Goal: Transaction & Acquisition: Purchase product/service

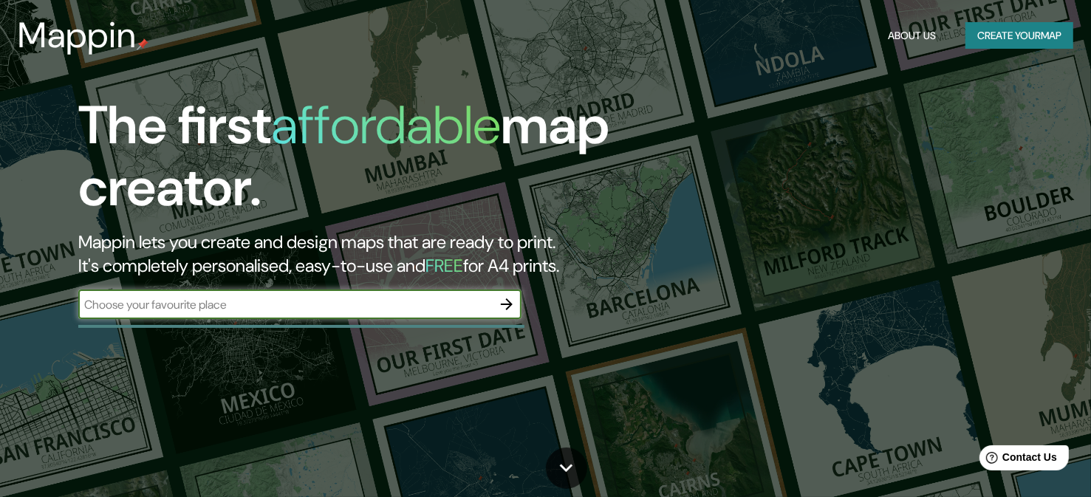
click at [346, 304] on input "text" at bounding box center [284, 304] width 413 height 17
type input "bolivia"
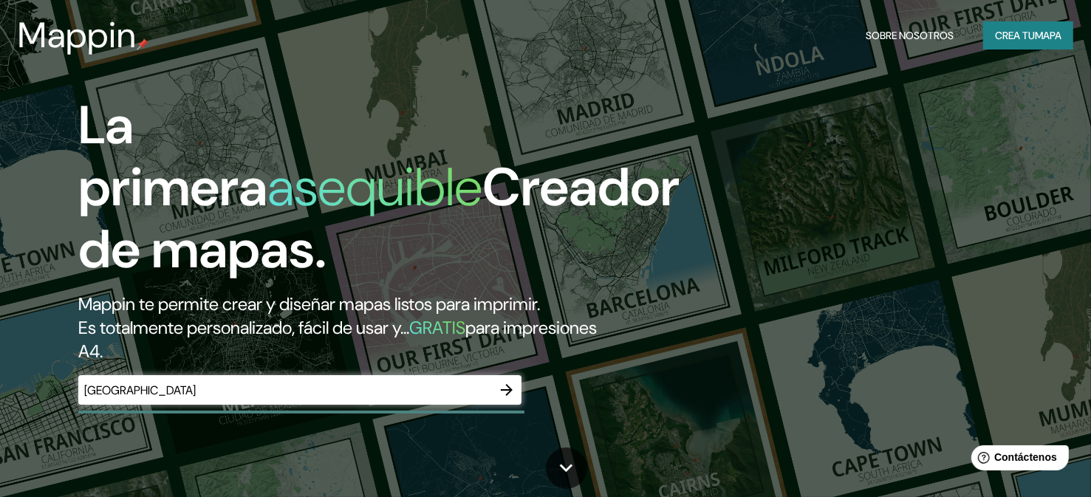
click at [511, 394] on icon "button" at bounding box center [507, 390] width 18 height 18
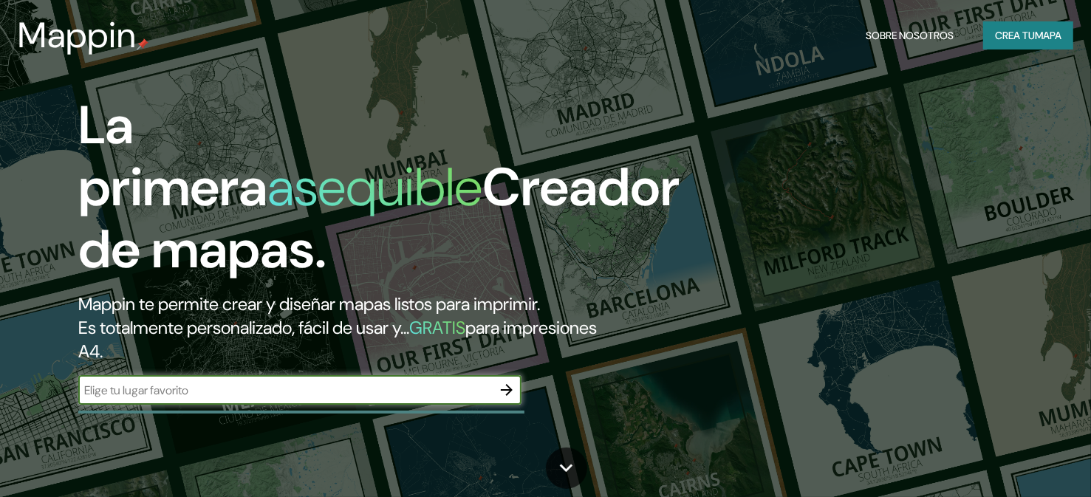
click at [513, 388] on icon "button" at bounding box center [507, 390] width 18 height 18
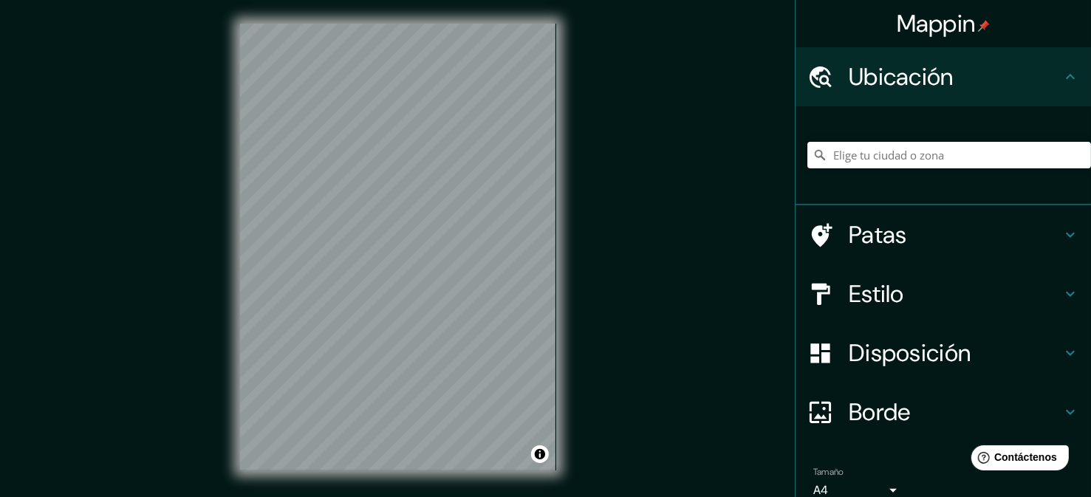
click at [921, 159] on input "Elige tu ciudad o zona" at bounding box center [949, 155] width 284 height 27
click at [897, 163] on input "[GEOGRAPHIC_DATA]" at bounding box center [949, 155] width 284 height 27
click at [456, 296] on div at bounding box center [453, 293] width 12 height 12
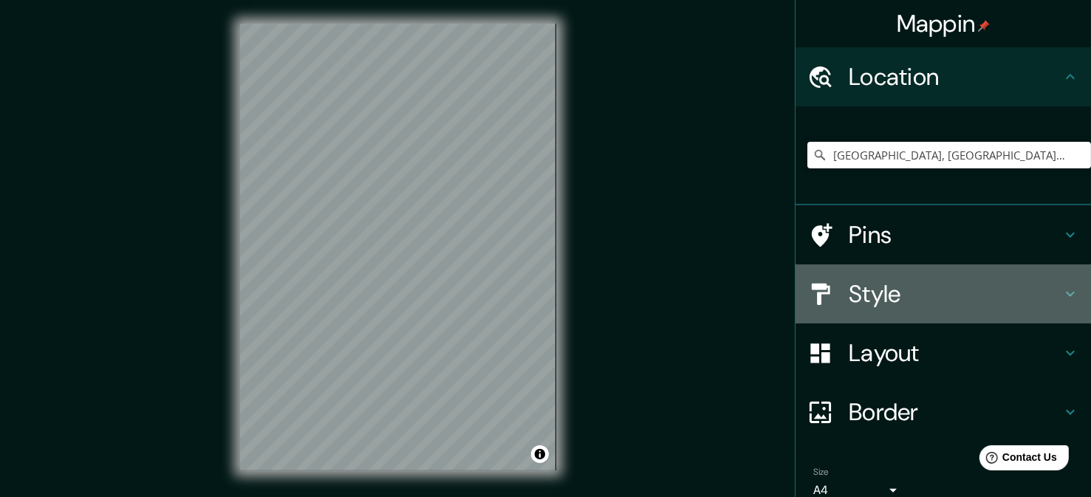
click at [1061, 298] on icon at bounding box center [1070, 294] width 18 height 18
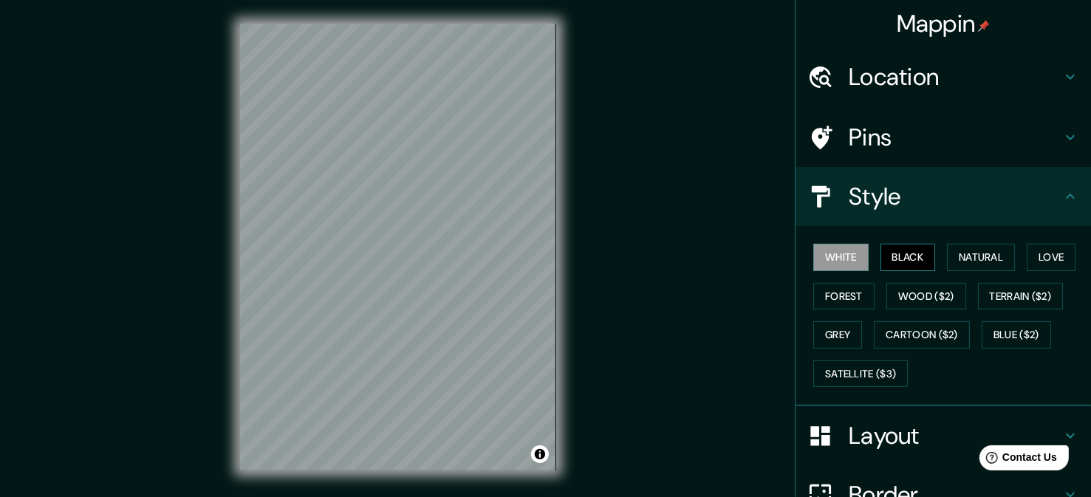
click at [901, 251] on button "Black" at bounding box center [907, 257] width 55 height 27
click at [902, 257] on button "Black" at bounding box center [907, 257] width 55 height 27
click at [957, 64] on h4 "Location" at bounding box center [954, 77] width 213 height 30
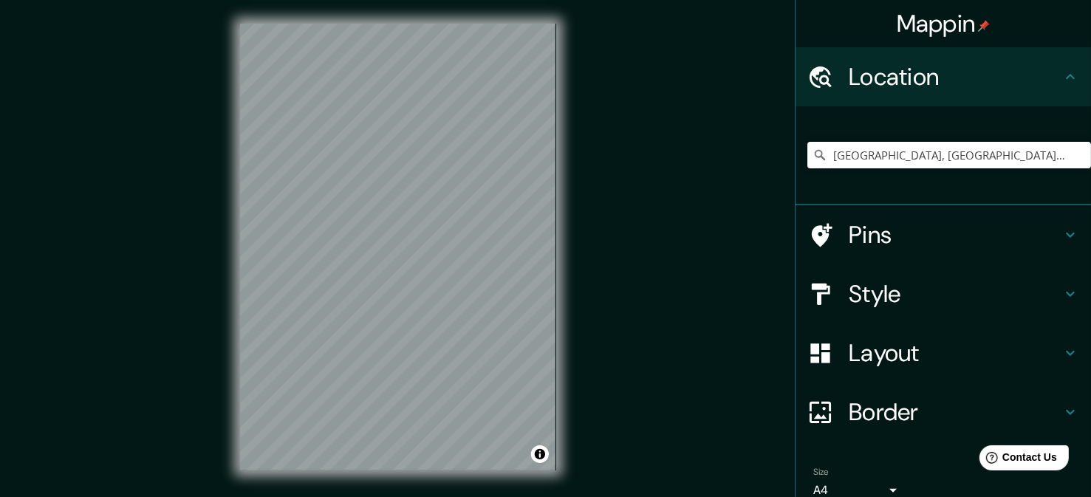
scroll to position [0, 72]
drag, startPoint x: 820, startPoint y: 159, endPoint x: 1068, endPoint y: 167, distance: 247.5
click at [1068, 167] on input "[GEOGRAPHIC_DATA], [GEOGRAPHIC_DATA], [GEOGRAPHIC_DATA]" at bounding box center [949, 155] width 284 height 27
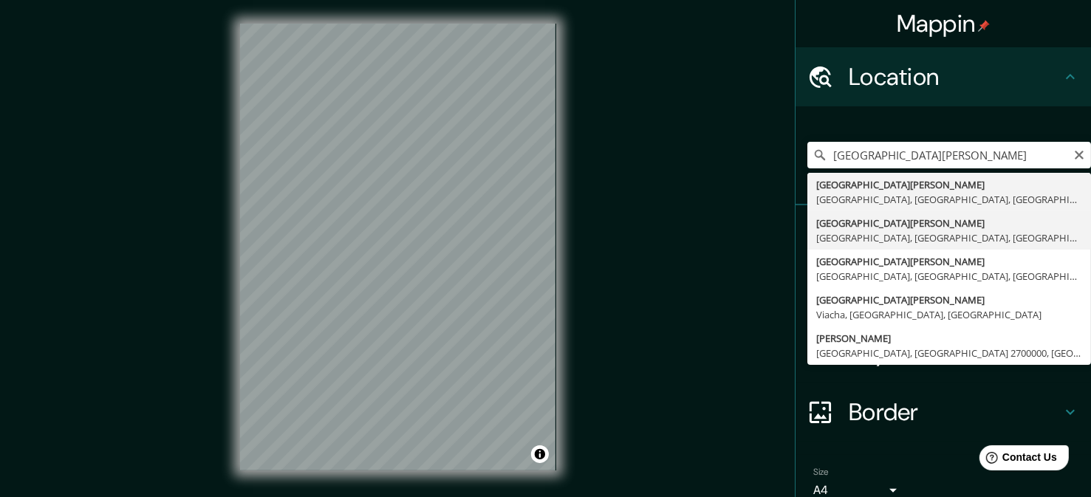
type input "[GEOGRAPHIC_DATA][PERSON_NAME], [GEOGRAPHIC_DATA], [GEOGRAPHIC_DATA], [GEOGRAPH…"
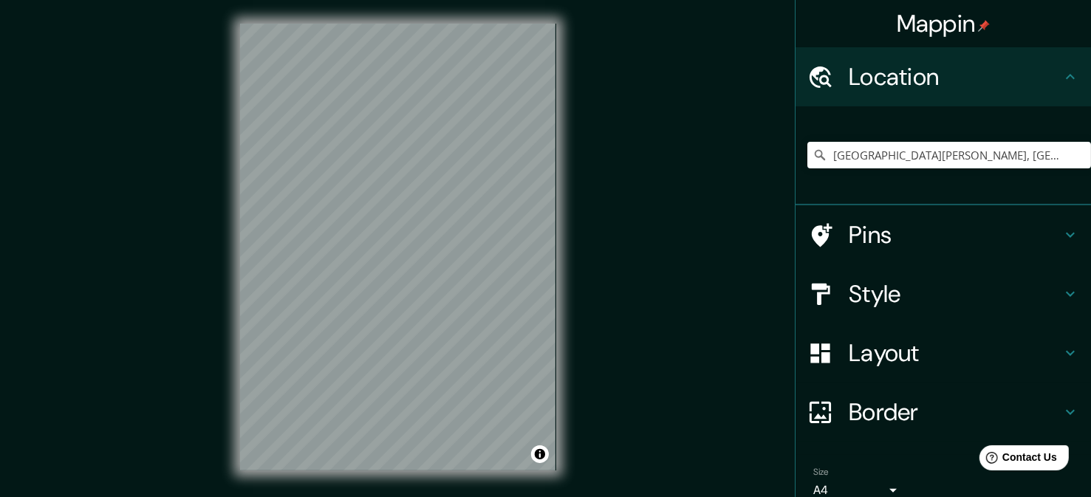
click at [910, 301] on h4 "Style" at bounding box center [954, 294] width 213 height 30
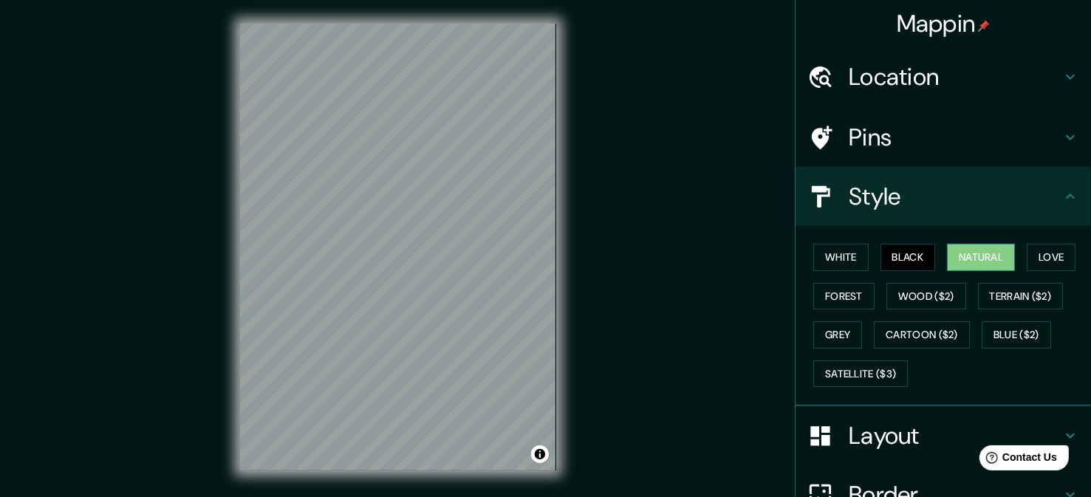
click at [967, 253] on button "Natural" at bounding box center [981, 257] width 68 height 27
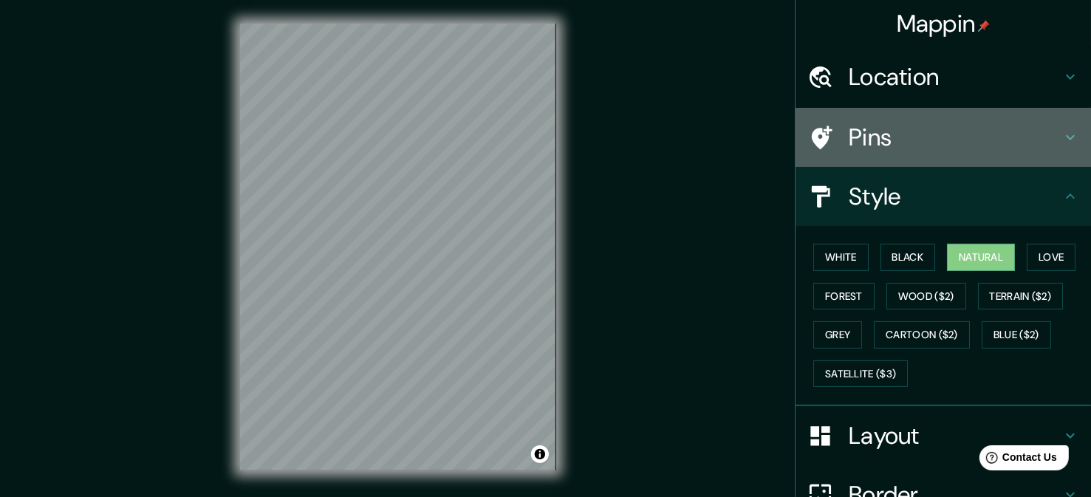
click at [914, 153] on div "Pins" at bounding box center [942, 137] width 295 height 59
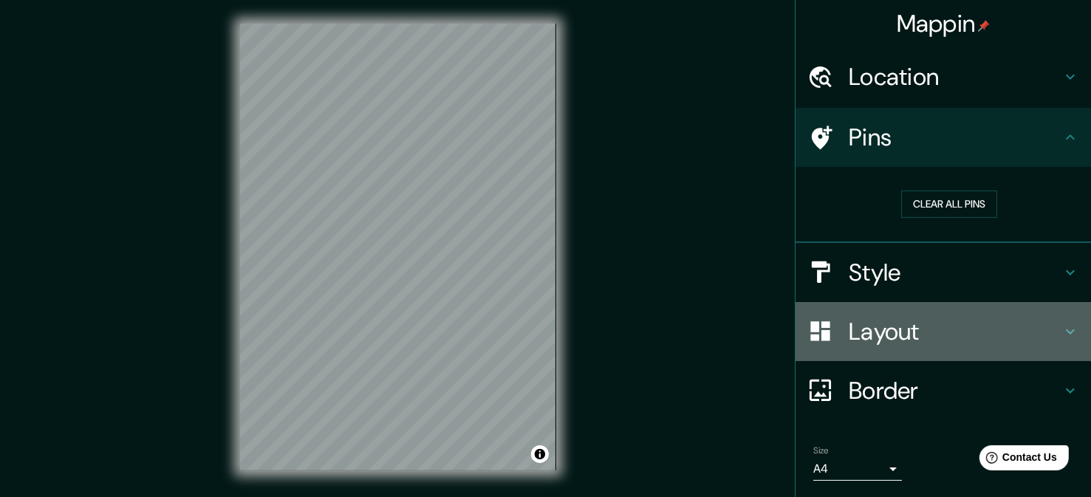
click at [916, 327] on h4 "Layout" at bounding box center [954, 332] width 213 height 30
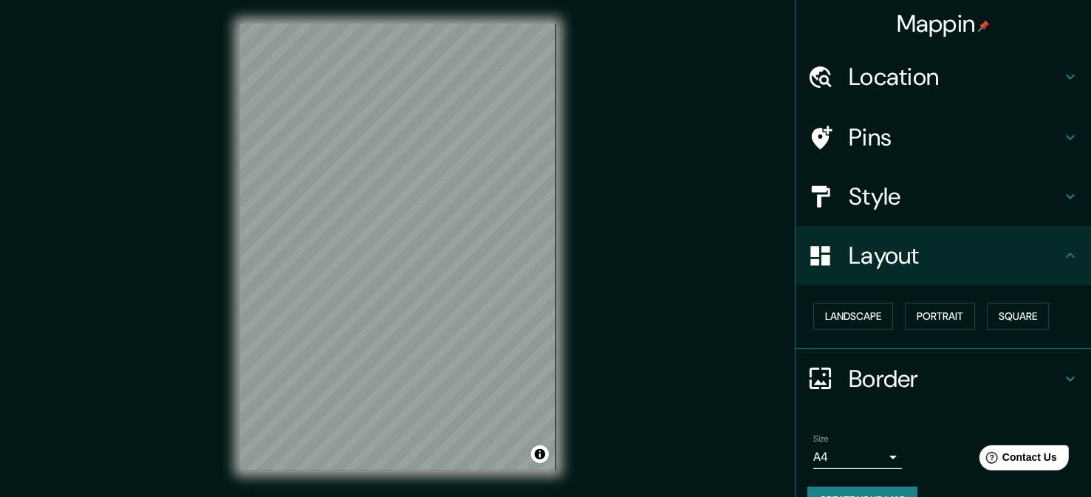
click at [945, 381] on h4 "Border" at bounding box center [954, 379] width 213 height 30
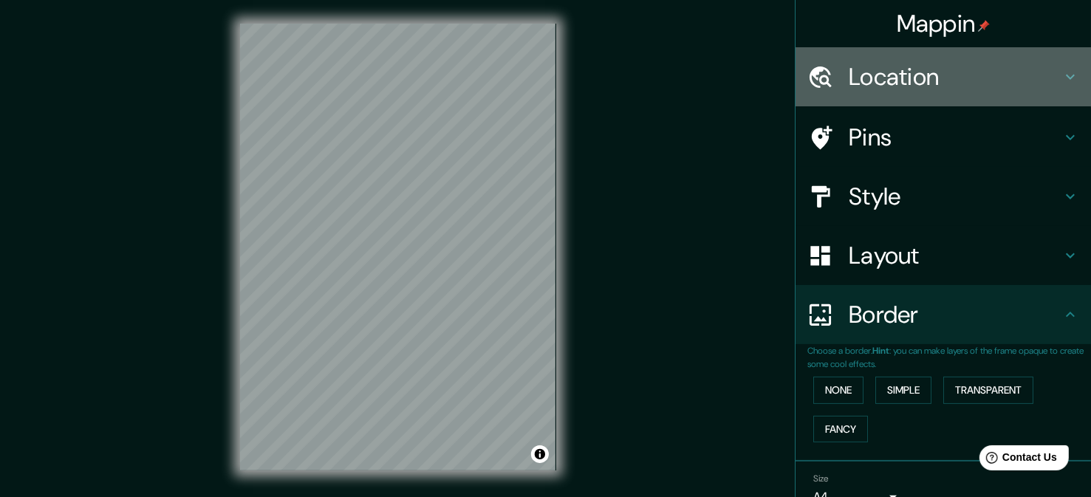
click at [1065, 67] on div "Location" at bounding box center [942, 76] width 295 height 59
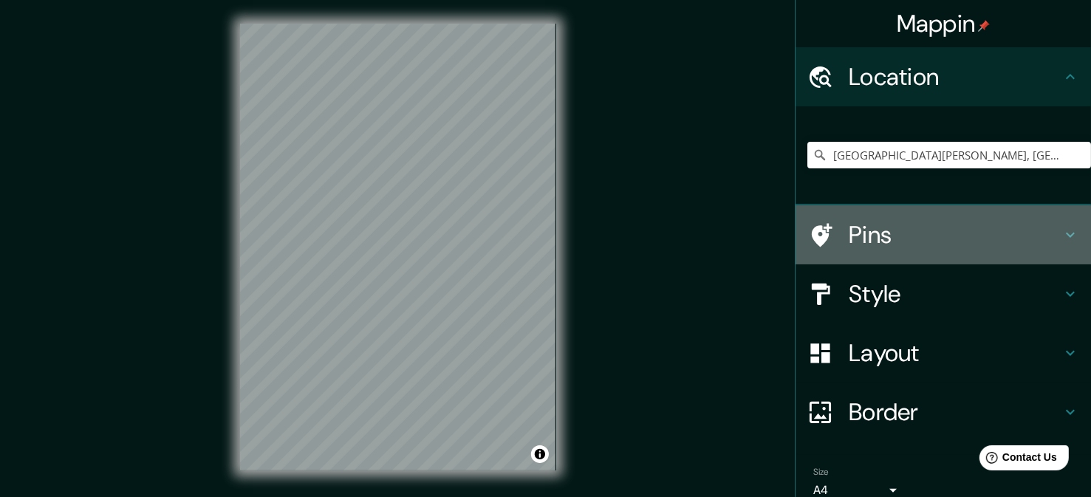
click at [1043, 236] on h4 "Pins" at bounding box center [954, 235] width 213 height 30
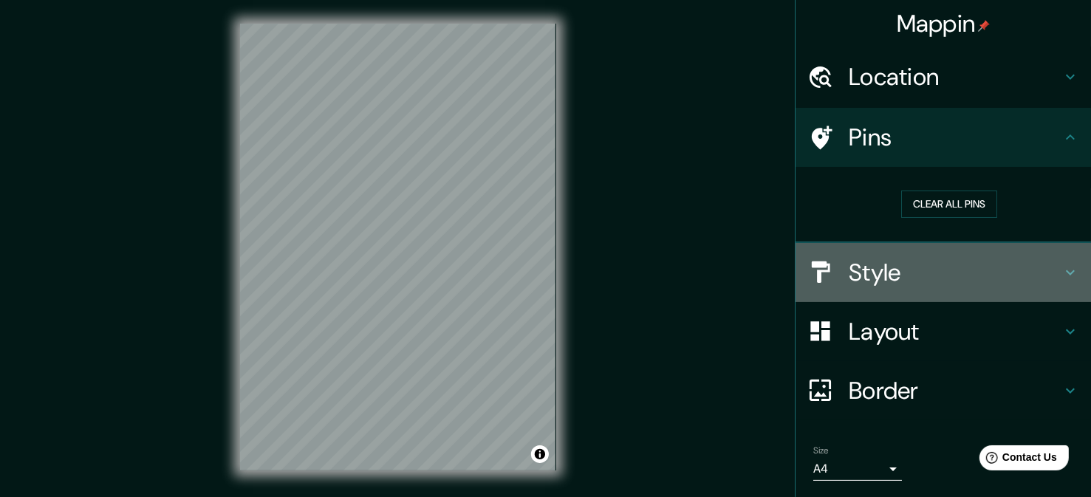
click at [1011, 266] on h4 "Style" at bounding box center [954, 273] width 213 height 30
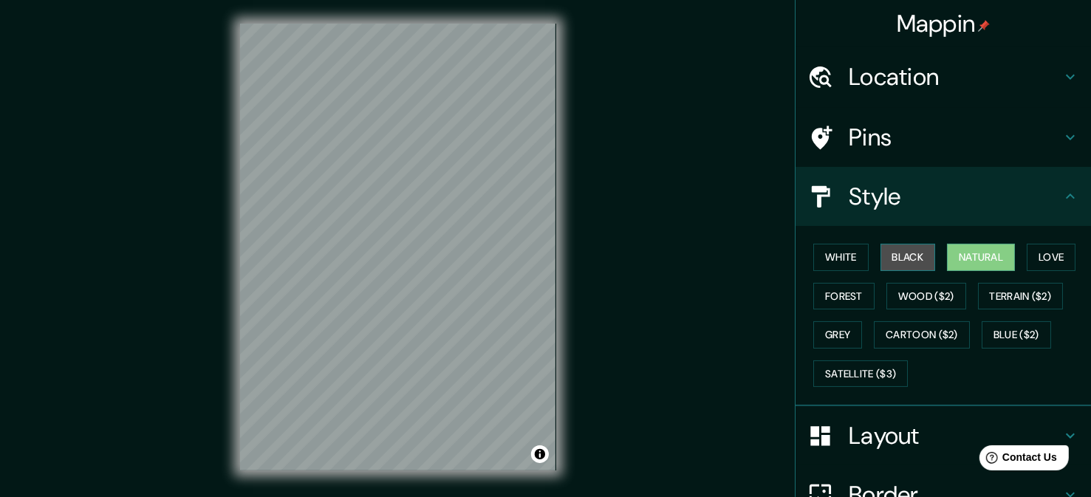
click at [905, 257] on button "Black" at bounding box center [907, 257] width 55 height 27
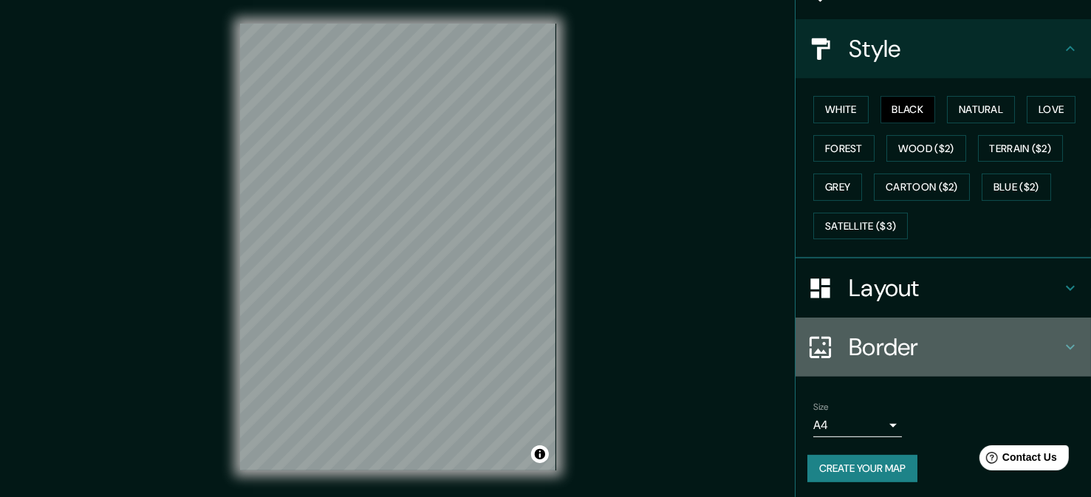
click at [863, 357] on div "Border" at bounding box center [942, 346] width 295 height 59
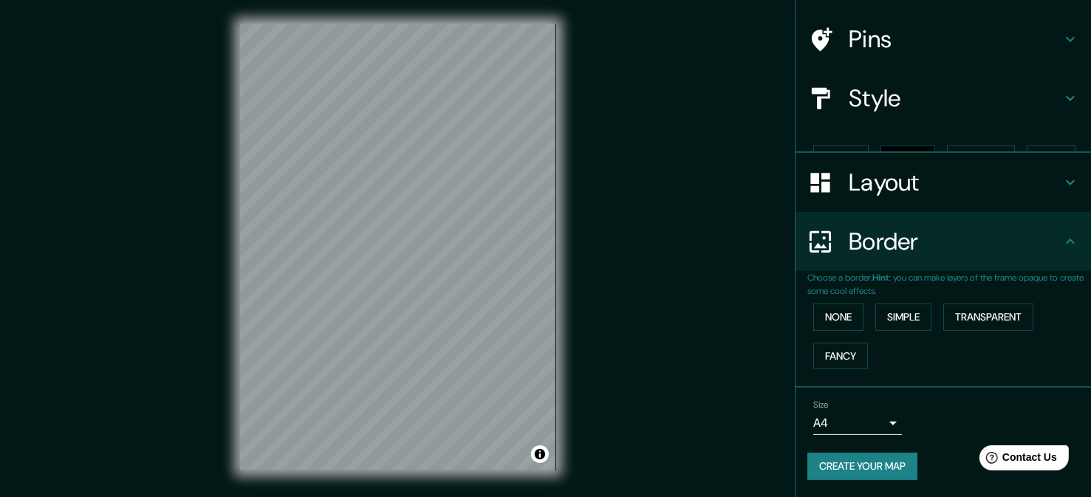
scroll to position [72, 0]
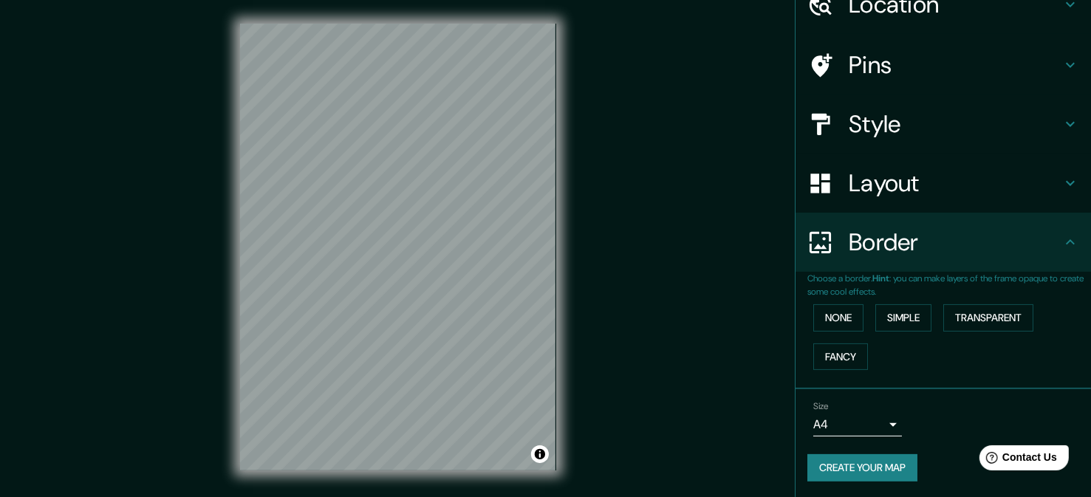
click at [875, 425] on body "Mappin Location [GEOGRAPHIC_DATA][PERSON_NAME], [GEOGRAPHIC_DATA], [GEOGRAPHIC_…" at bounding box center [545, 248] width 1091 height 497
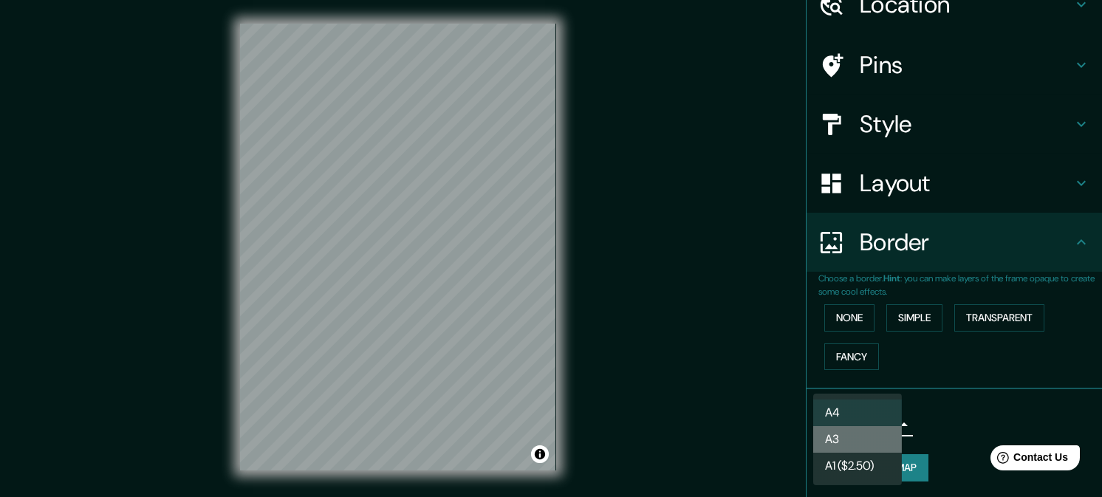
click at [871, 442] on li "A3" at bounding box center [857, 439] width 89 height 27
type input "a4"
click at [856, 420] on body "Mappin Location [GEOGRAPHIC_DATA][PERSON_NAME], [GEOGRAPHIC_DATA], [GEOGRAPHIC_…" at bounding box center [551, 248] width 1102 height 497
click at [971, 402] on div at bounding box center [551, 248] width 1102 height 497
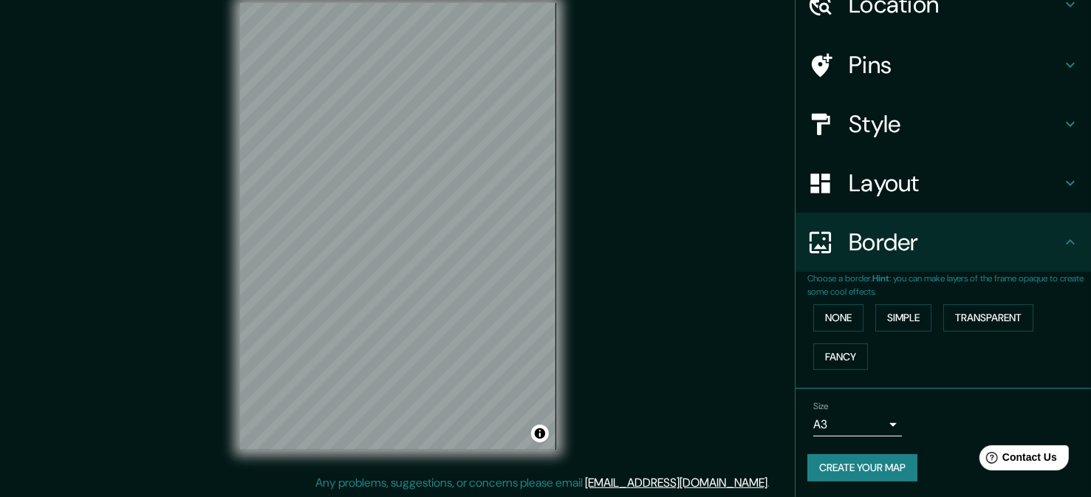
scroll to position [0, 0]
